Goal: Task Accomplishment & Management: Complete application form

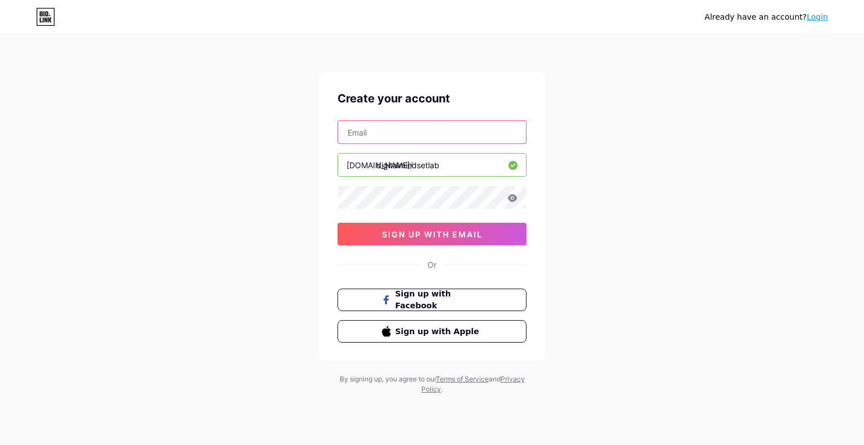
click at [460, 130] on input "text" at bounding box center [432, 132] width 188 height 23
type input "[EMAIL_ADDRESS][DOMAIN_NAME]"
drag, startPoint x: 455, startPoint y: 169, endPoint x: 227, endPoint y: 173, distance: 227.4
click at [227, 173] on div "Already have an account? Login Create your account [EMAIL_ADDRESS][DOMAIN_NAME]…" at bounding box center [432, 215] width 864 height 430
click at [424, 163] on input "digitalmindsetlab" at bounding box center [432, 165] width 188 height 23
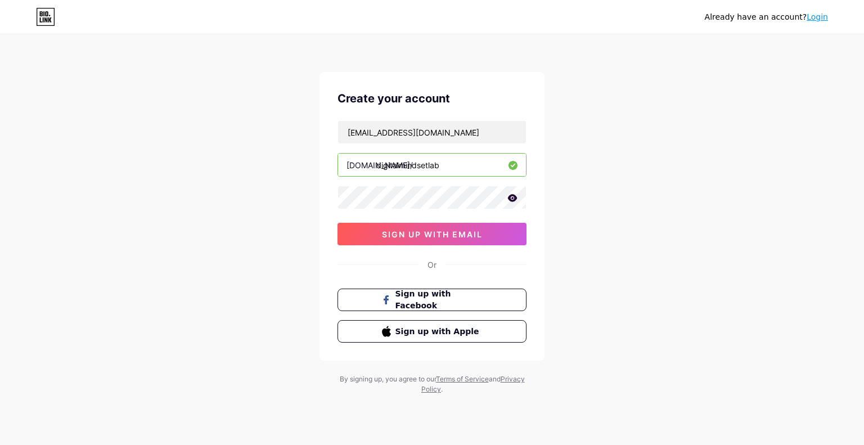
drag, startPoint x: 445, startPoint y: 166, endPoint x: 331, endPoint y: 164, distance: 113.7
click at [331, 164] on div "Create your account [EMAIL_ADDRESS][DOMAIN_NAME] [DOMAIN_NAME]/ digitalmindsetl…" at bounding box center [432, 216] width 225 height 289
drag, startPoint x: 391, startPoint y: 164, endPoint x: 384, endPoint y: 246, distance: 82.4
drag, startPoint x: 384, startPoint y: 246, endPoint x: 376, endPoint y: 164, distance: 82.0
click at [430, 232] on span "sign up with email" at bounding box center [432, 235] width 101 height 10
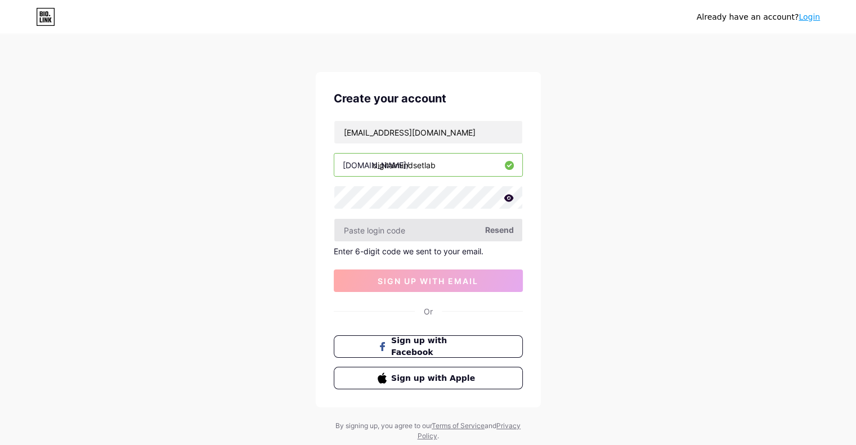
click at [406, 225] on input "text" at bounding box center [428, 230] width 188 height 23
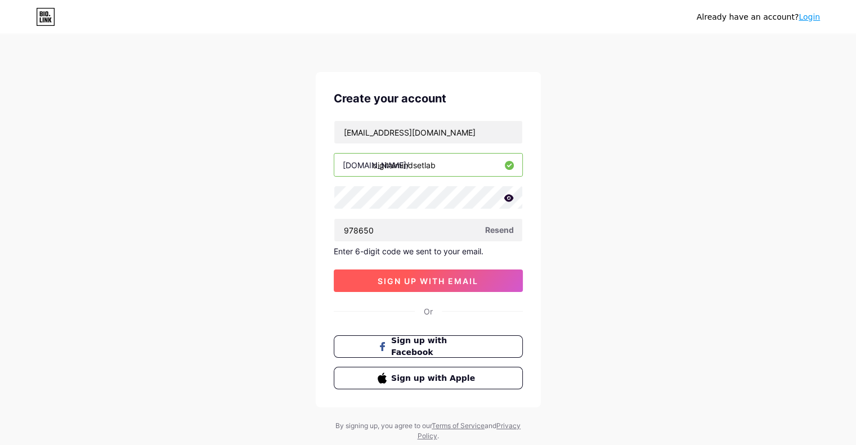
type input "978650"
click at [441, 281] on span "sign up with email" at bounding box center [428, 281] width 101 height 10
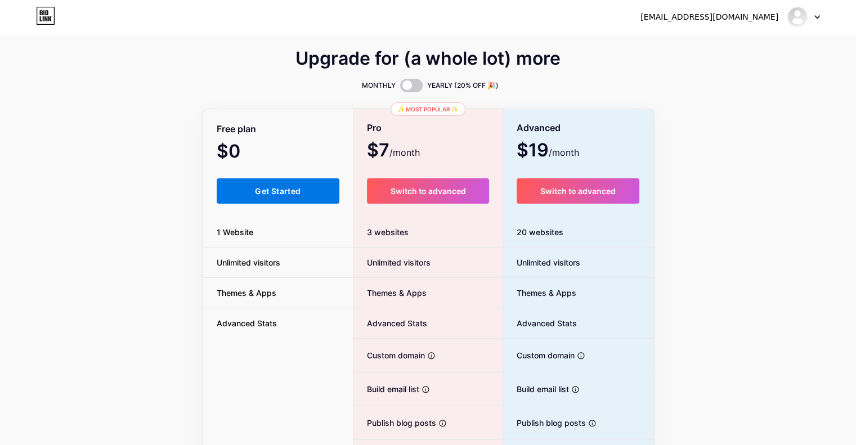
click at [302, 196] on button "Get Started" at bounding box center [278, 190] width 123 height 25
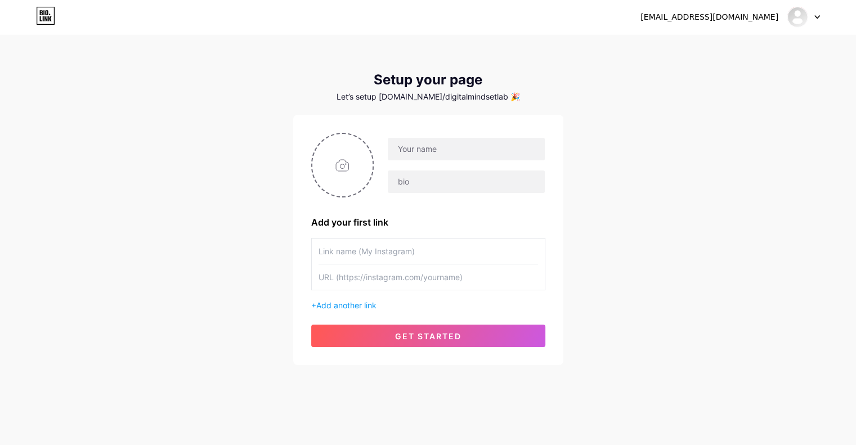
click at [822, 23] on div "[EMAIL_ADDRESS][DOMAIN_NAME] Dashboard Logout" at bounding box center [428, 17] width 856 height 20
click at [816, 15] on icon at bounding box center [817, 17] width 6 height 4
click at [717, 46] on link "Dashboard" at bounding box center [750, 46] width 140 height 30
click at [805, 16] on img at bounding box center [797, 17] width 18 height 18
click at [711, 74] on li "Logout" at bounding box center [750, 76] width 140 height 30
